Goal: Find specific page/section: Find specific page/section

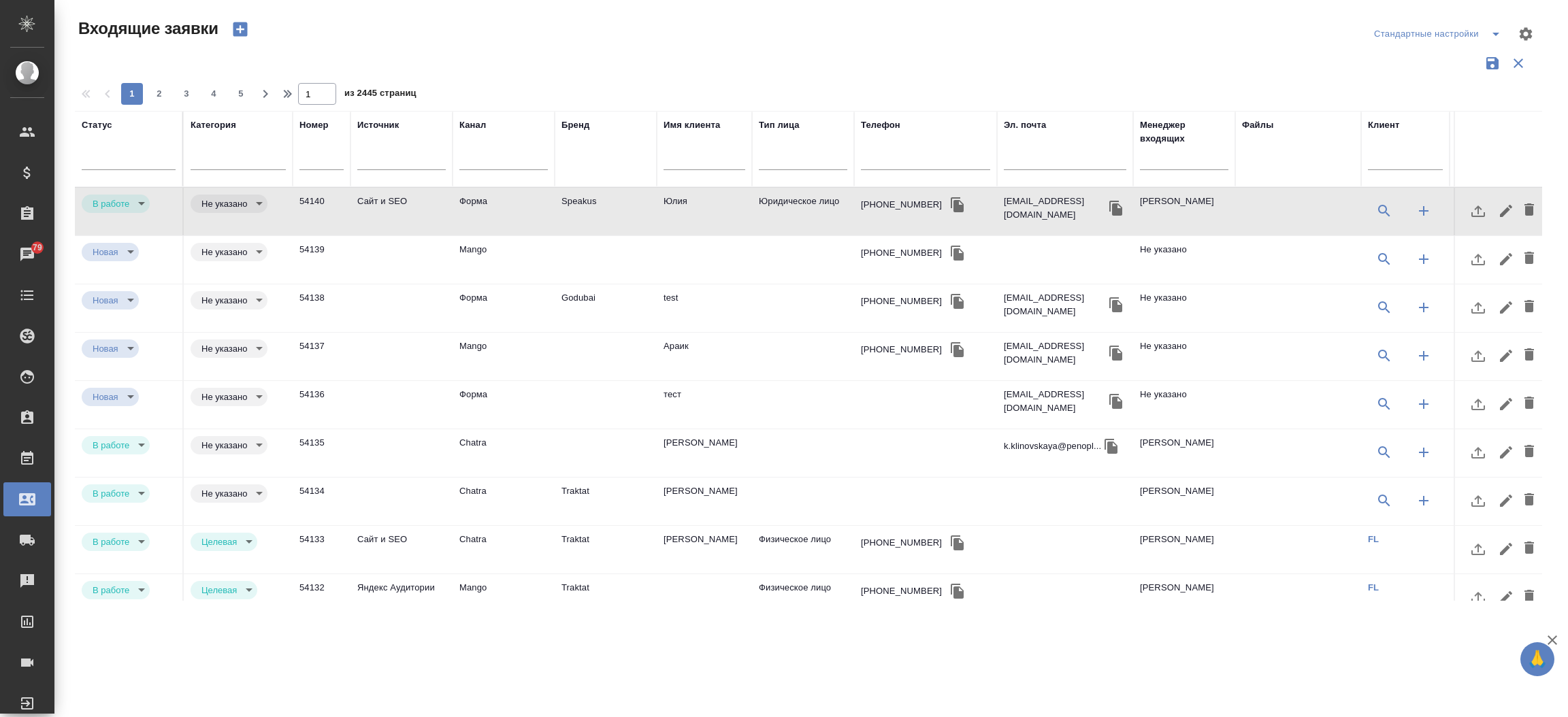
select select "RU"
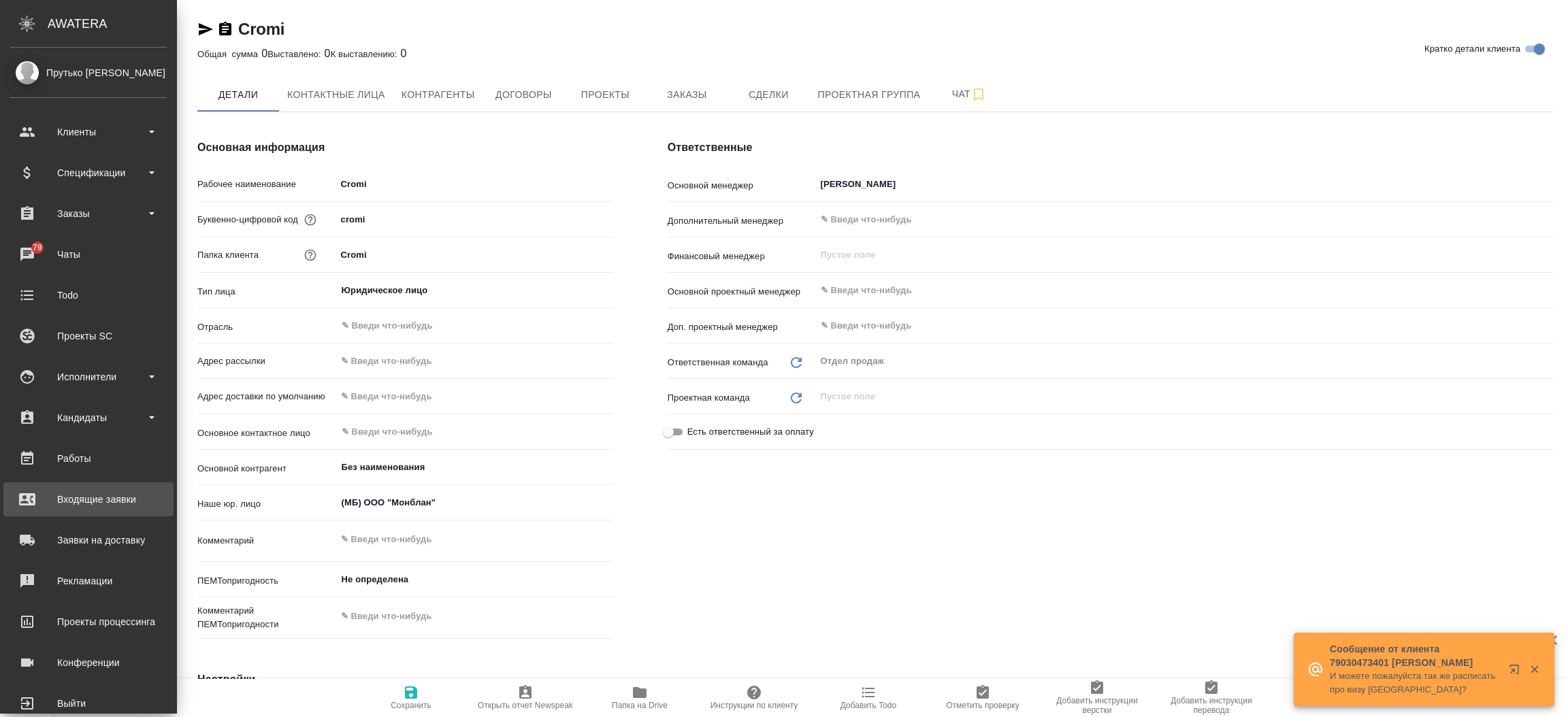
click at [83, 492] on div "Входящие заявки" at bounding box center [88, 499] width 156 height 20
click at [83, 492] on div ".cls-1 fill:#fff; AWATERA Прутько [PERSON_NAME] Клиенты Спецификации Заказы 79 …" at bounding box center [784, 358] width 1568 height 717
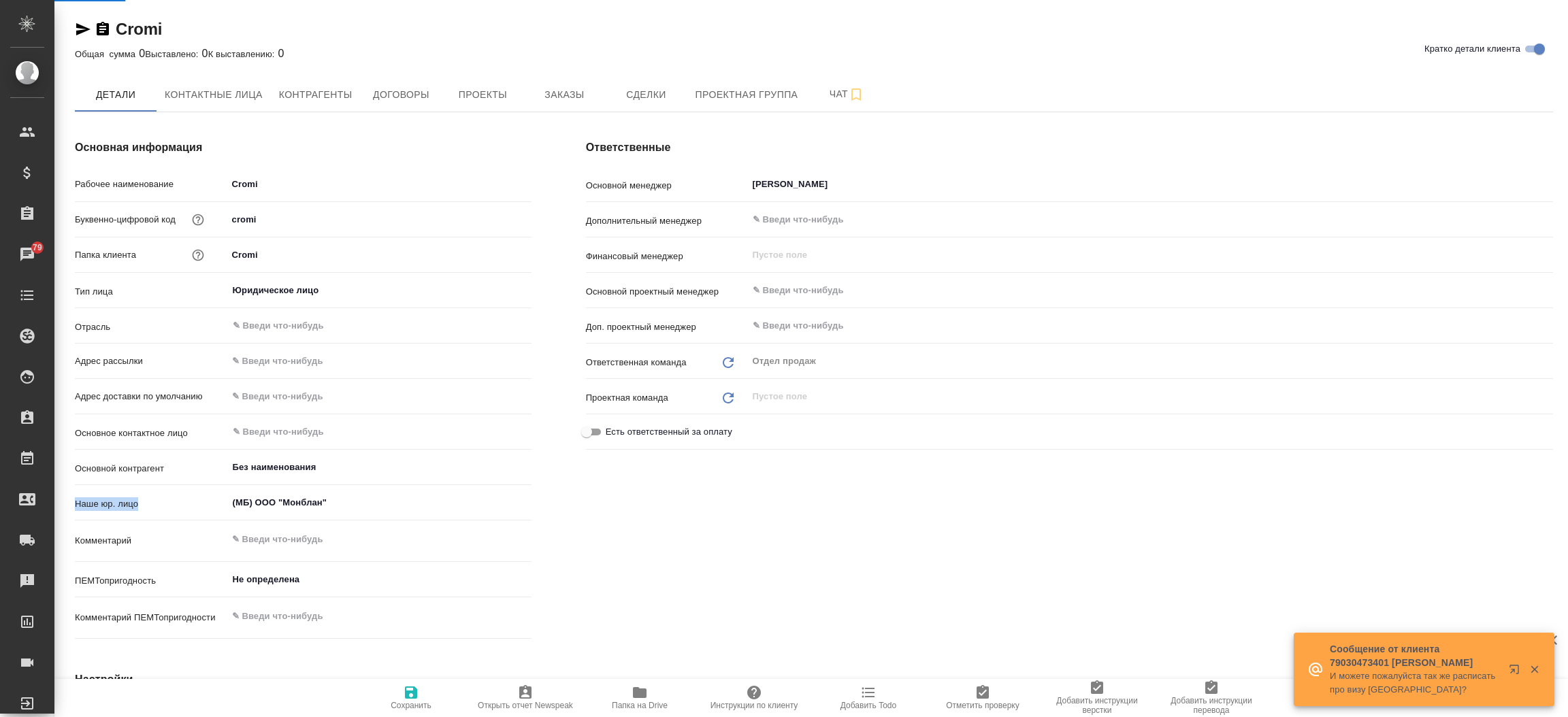
click at [83, 492] on div "Основная информация Рабочее наименование Cromi Буквенно-цифровой код cromi Папк…" at bounding box center [303, 391] width 511 height 559
select select "RU"
